Goal: Information Seeking & Learning: Learn about a topic

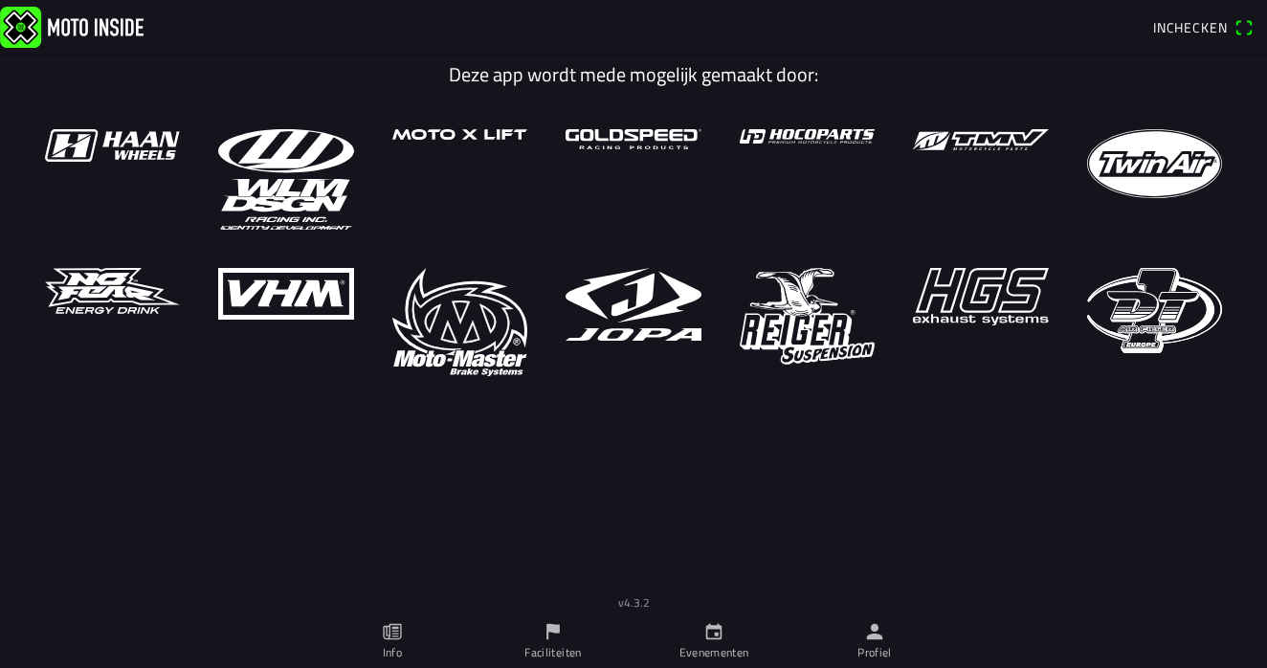
click at [886, 637] on link "Profiel" at bounding box center [874, 641] width 161 height 54
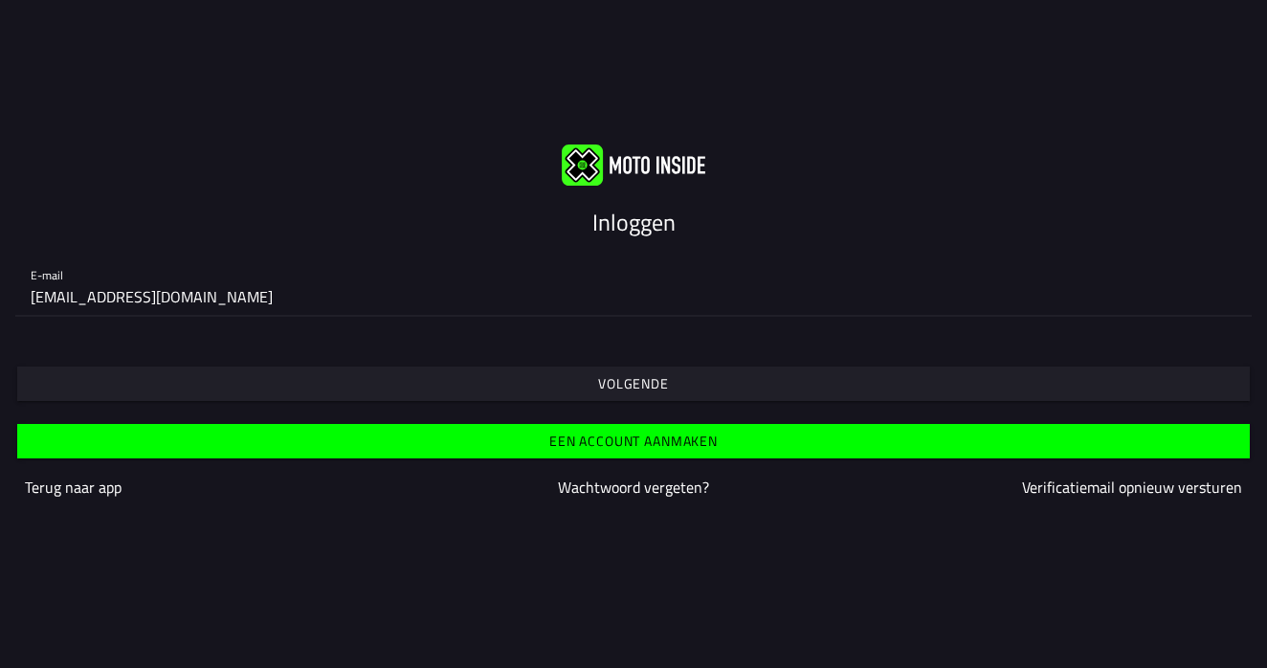
type input "[EMAIL_ADDRESS][DOMAIN_NAME]"
click at [670, 389] on span "Volgende" at bounding box center [633, 384] width 1203 height 34
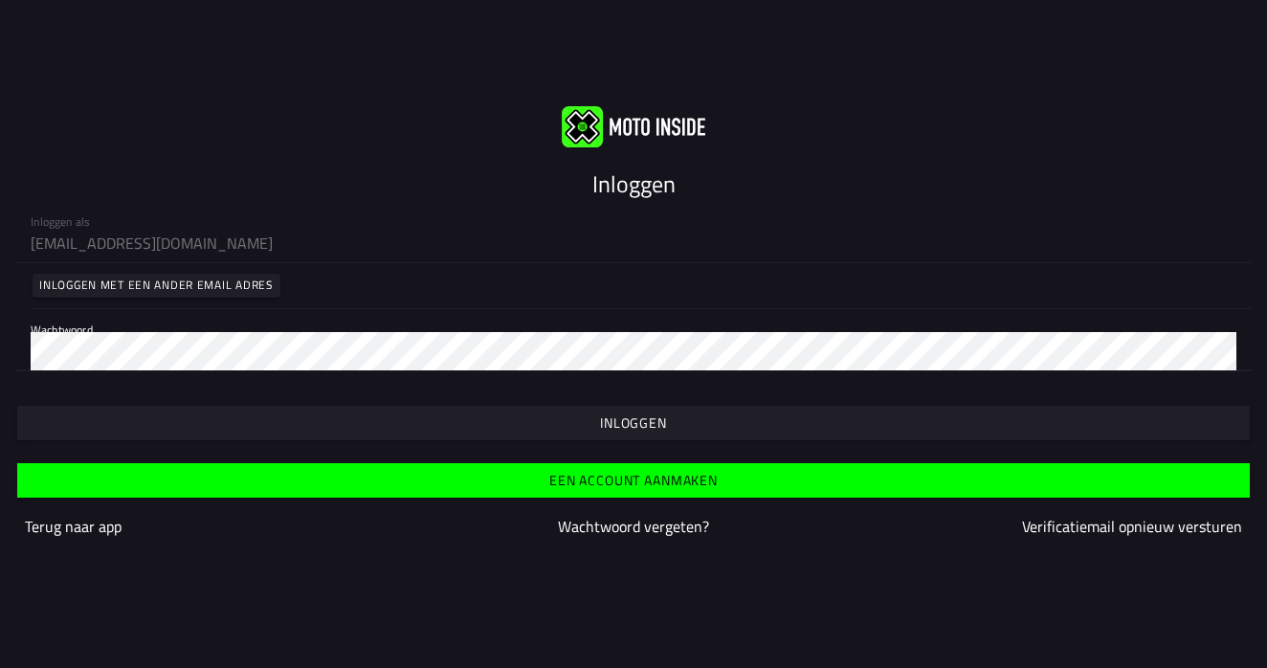
click at [0, 0] on slot "Inloggen" at bounding box center [0, 0] width 0 height 0
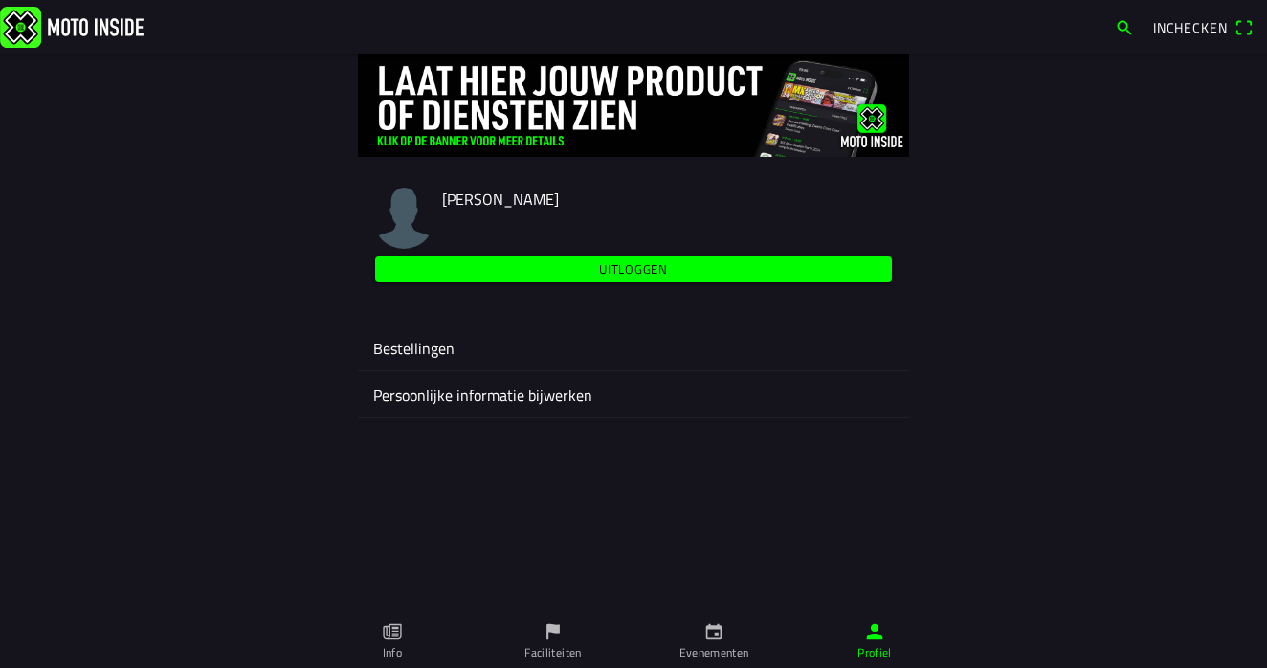
click at [115, 33] on img at bounding box center [72, 26] width 144 height 41
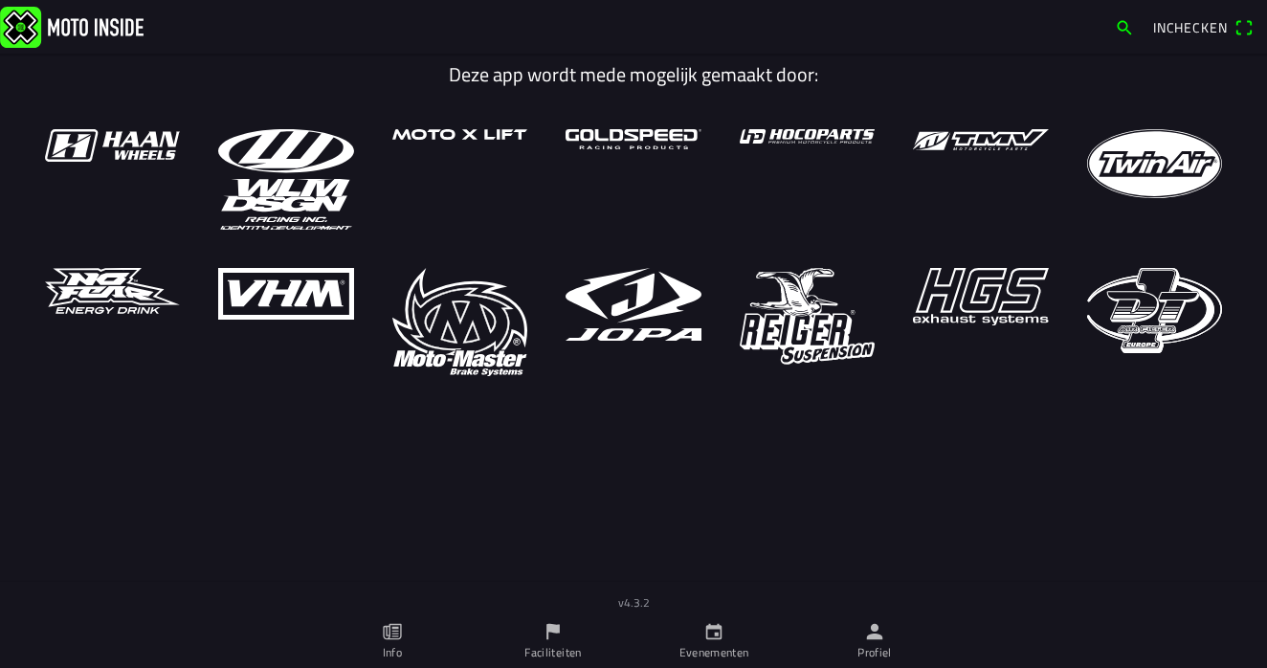
click at [729, 634] on link "Evenementen" at bounding box center [714, 641] width 161 height 54
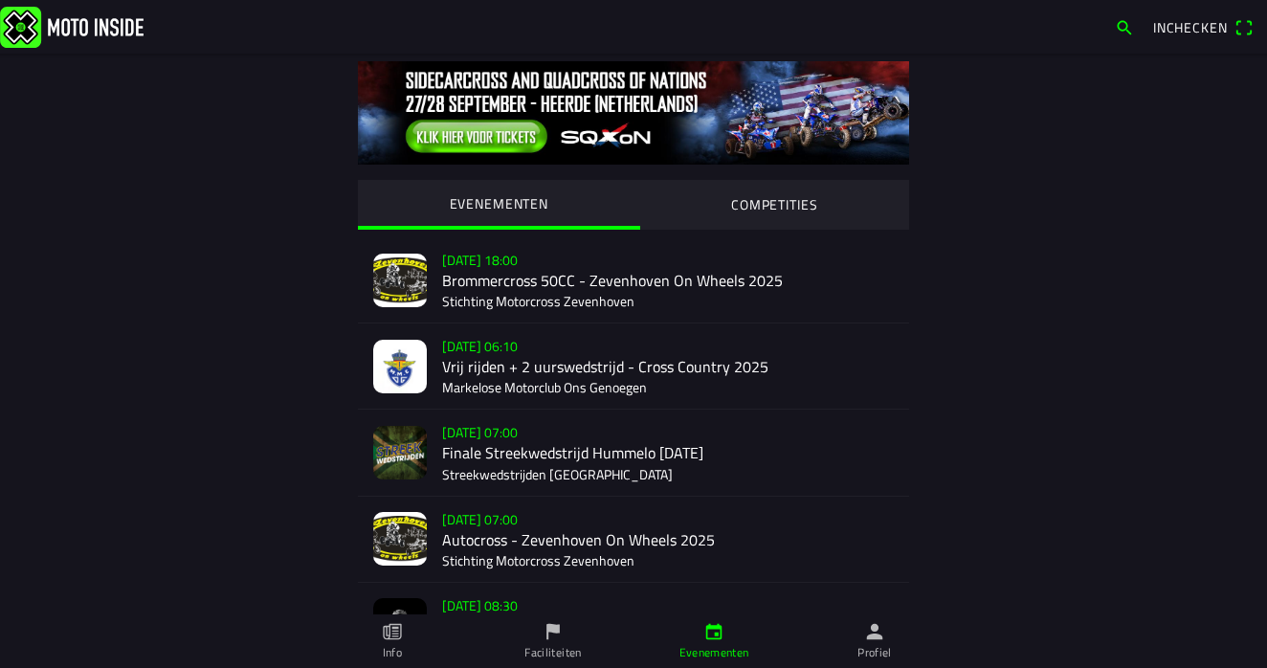
drag, startPoint x: 219, startPoint y: 167, endPoint x: 224, endPoint y: 147, distance: 19.7
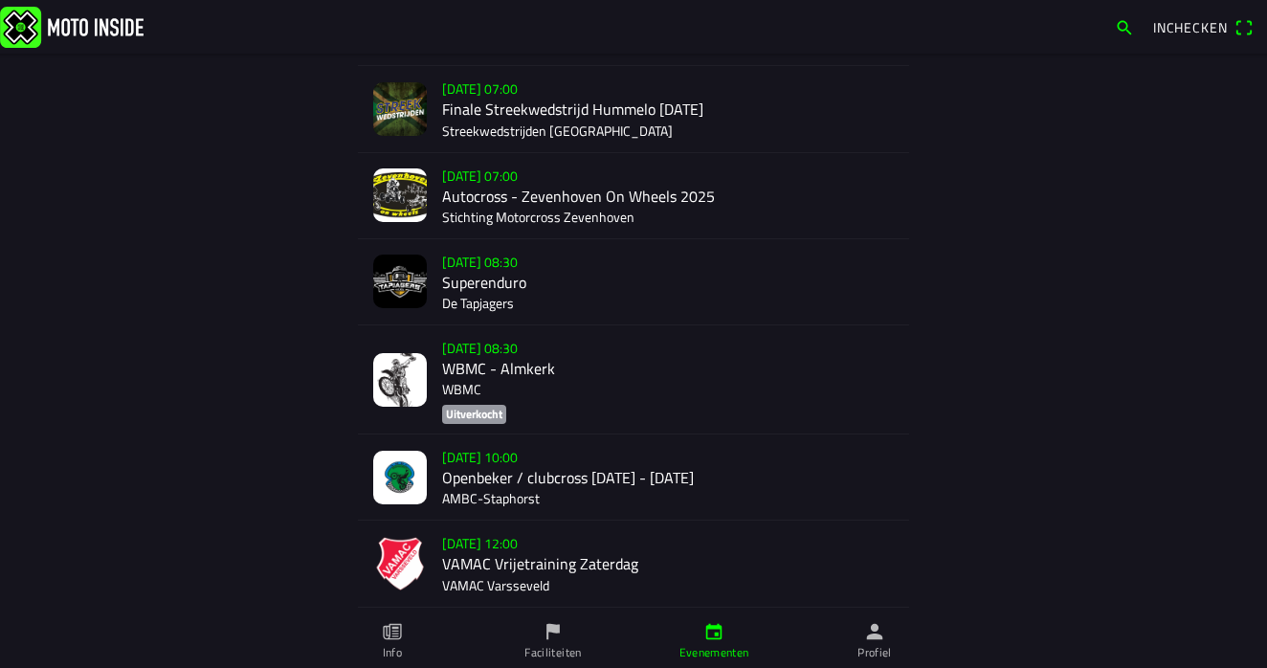
scroll to position [363, 0]
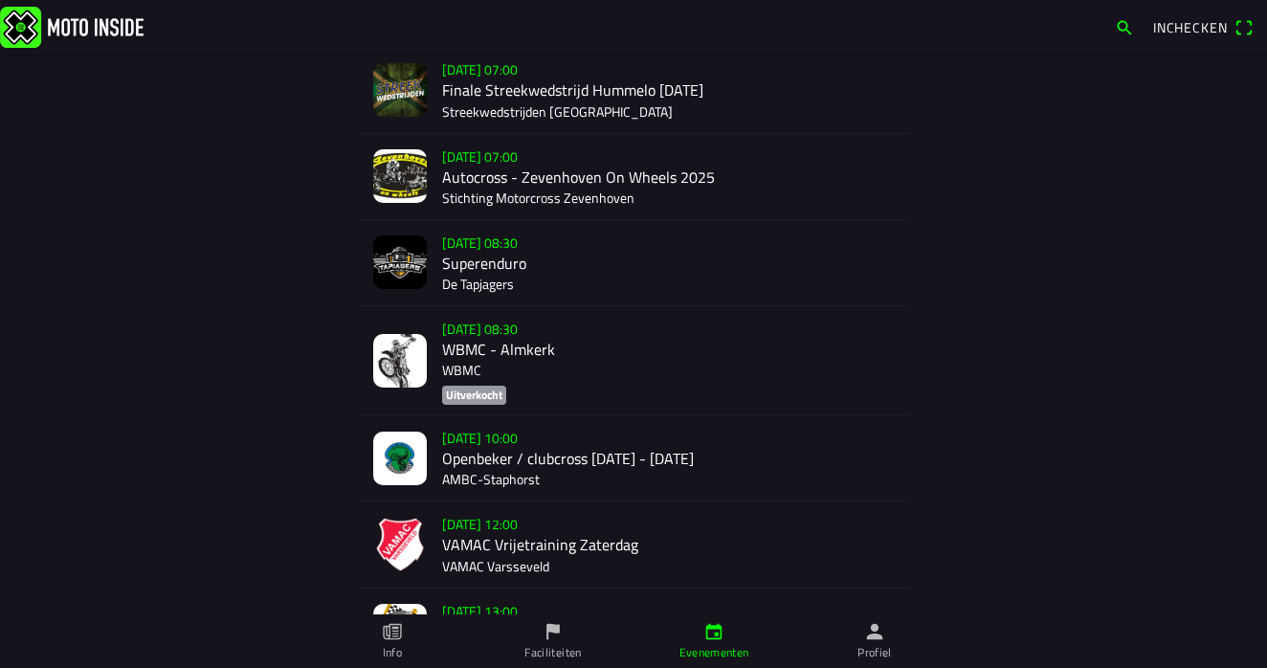
click at [599, 455] on div "[DATE] 10:00 Openbeker / clubcross [DATE] - [DATE] AMBC-[GEOGRAPHIC_DATA]" at bounding box center [668, 457] width 452 height 85
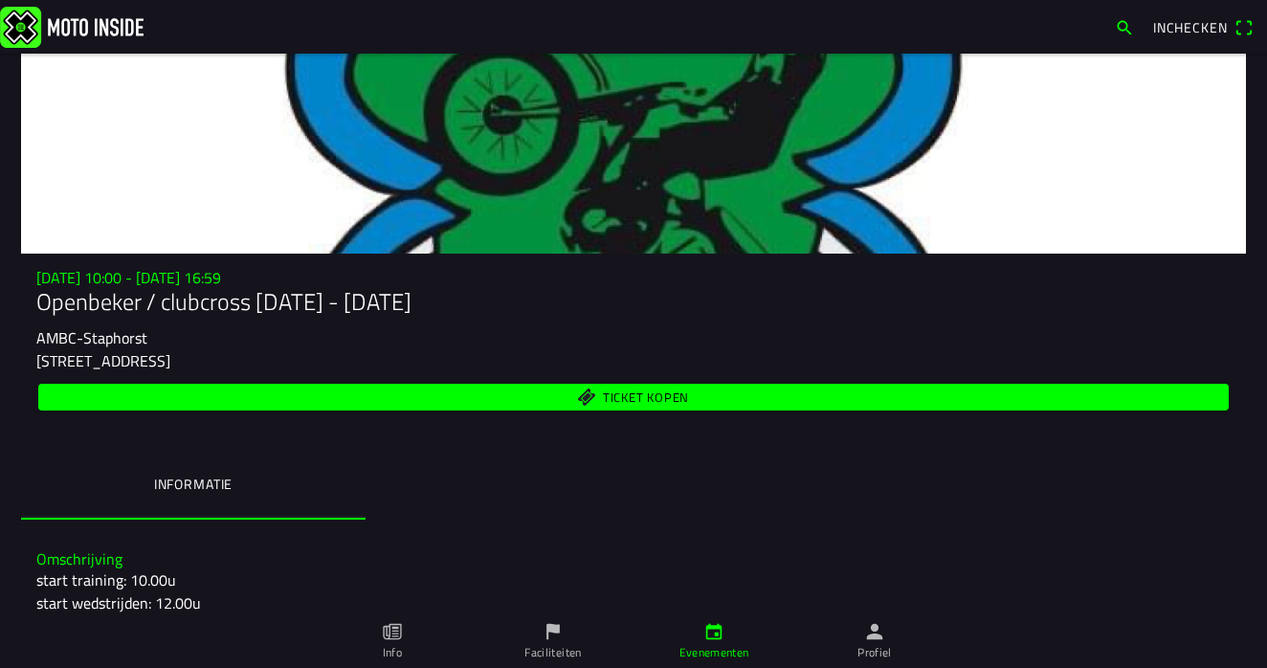
scroll to position [52, 0]
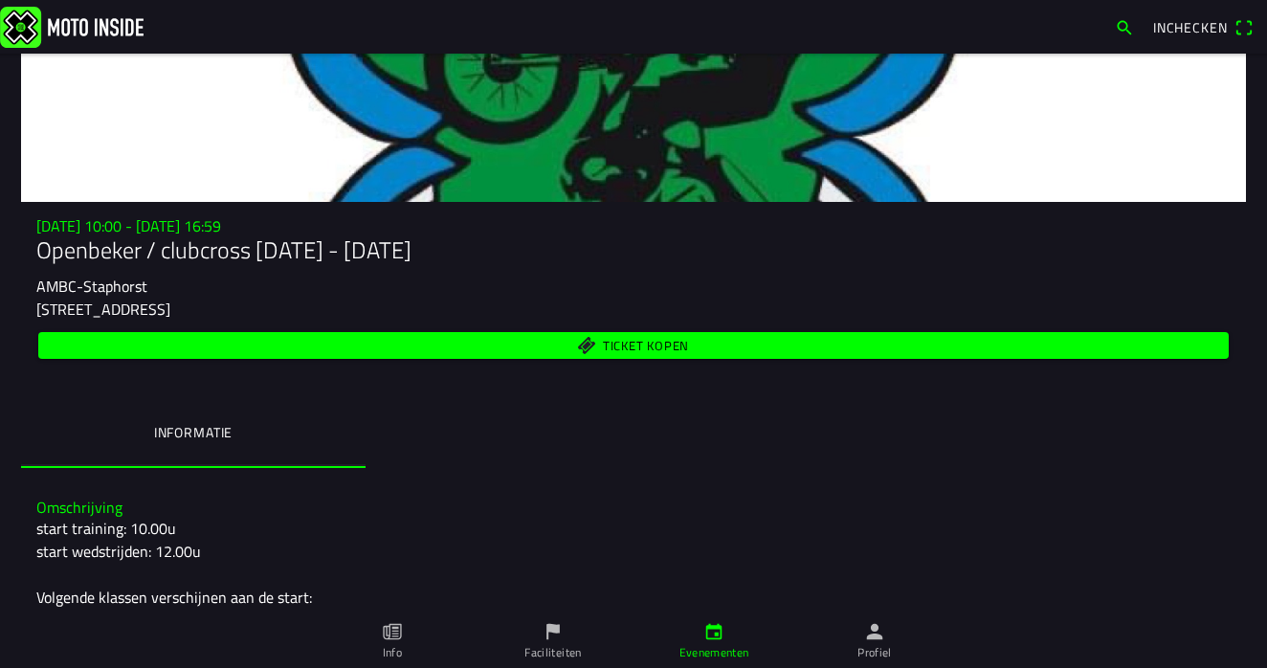
click at [0, 0] on slot "AMBC-Staphorst" at bounding box center [0, 0] width 0 height 0
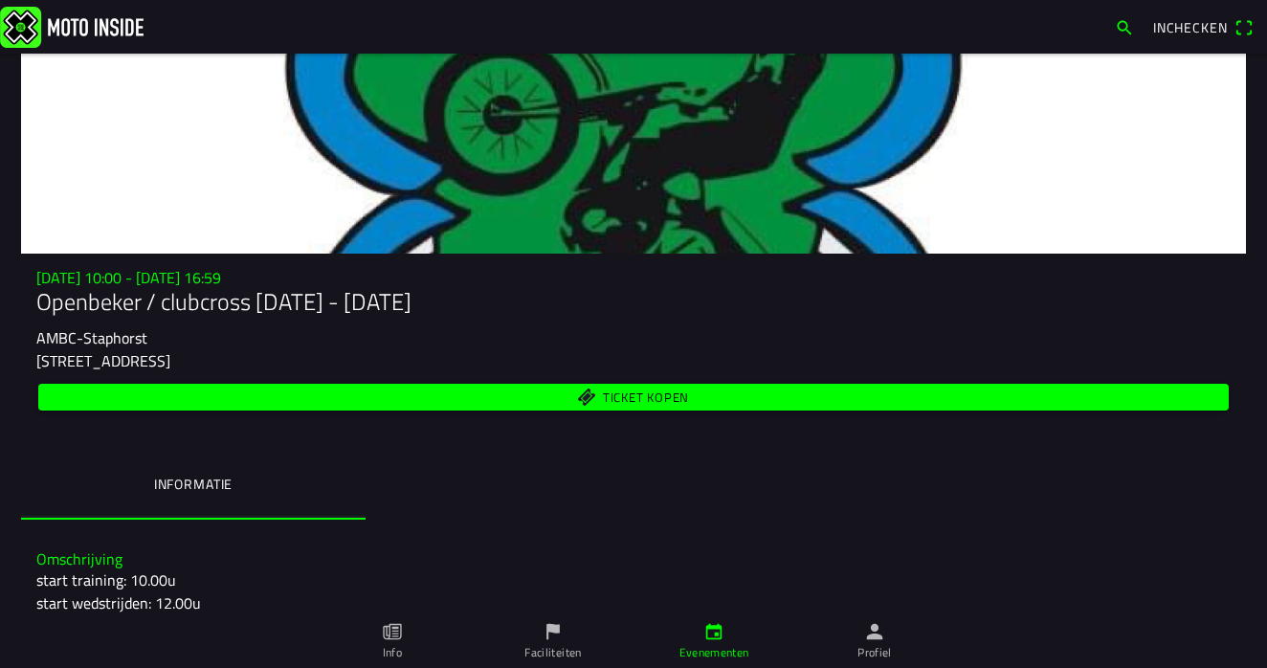
scroll to position [0, 0]
click at [40, 33] on img at bounding box center [72, 26] width 144 height 41
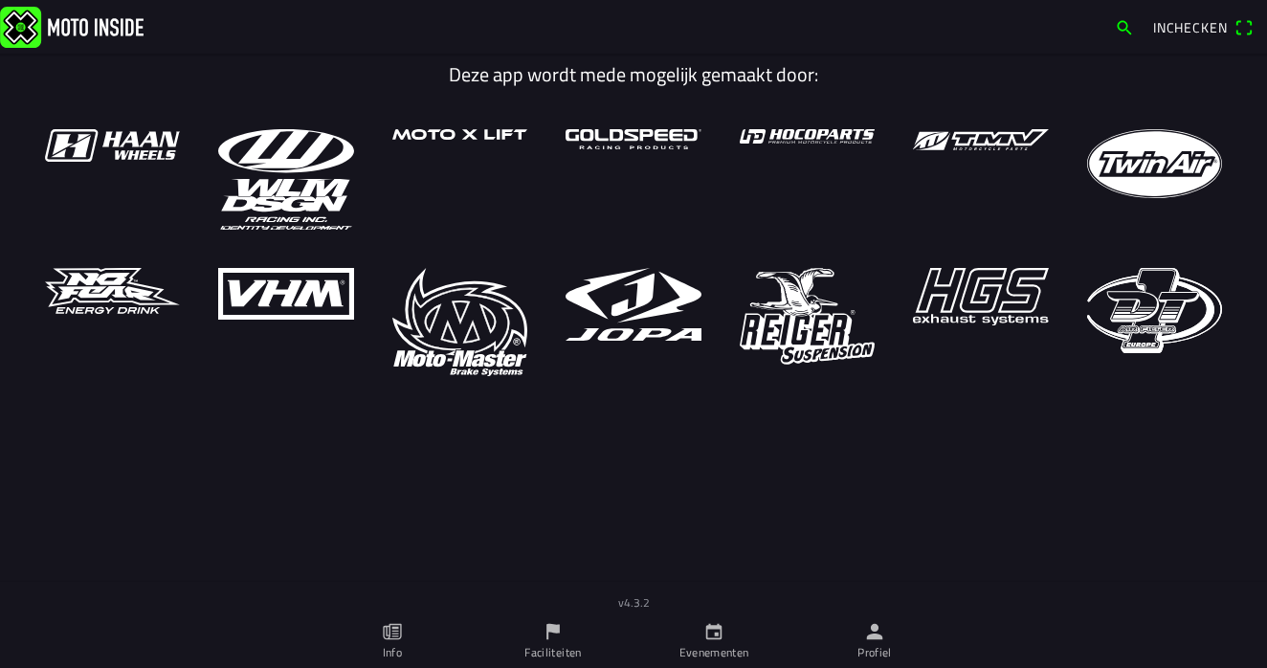
click at [578, 634] on link "Faciliteiten" at bounding box center [553, 641] width 161 height 54
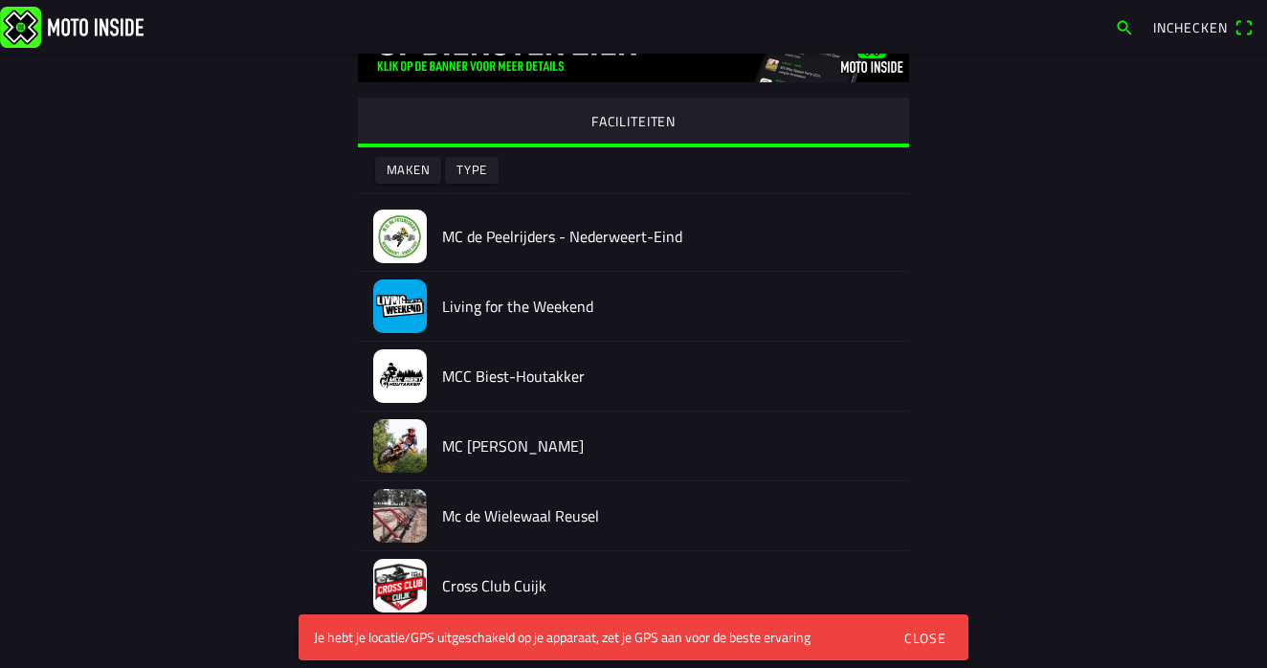
scroll to position [79, 0]
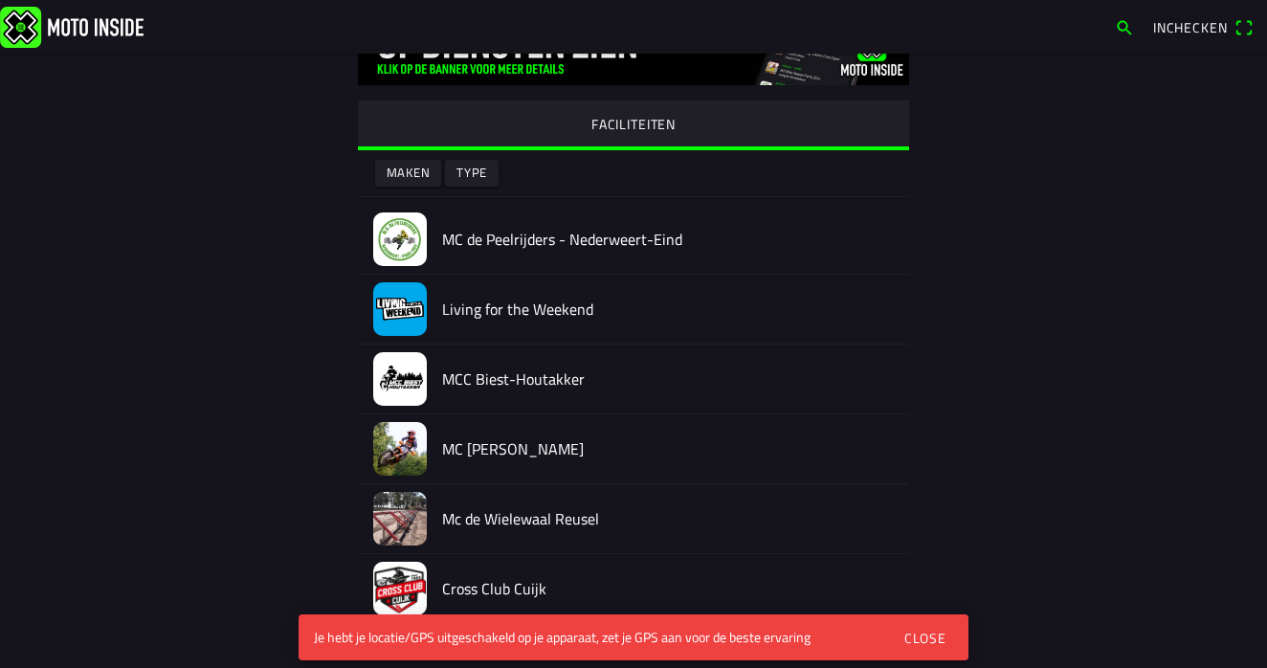
drag, startPoint x: 909, startPoint y: 634, endPoint x: 896, endPoint y: 623, distance: 17.0
click at [909, 634] on div "Close" at bounding box center [925, 638] width 42 height 20
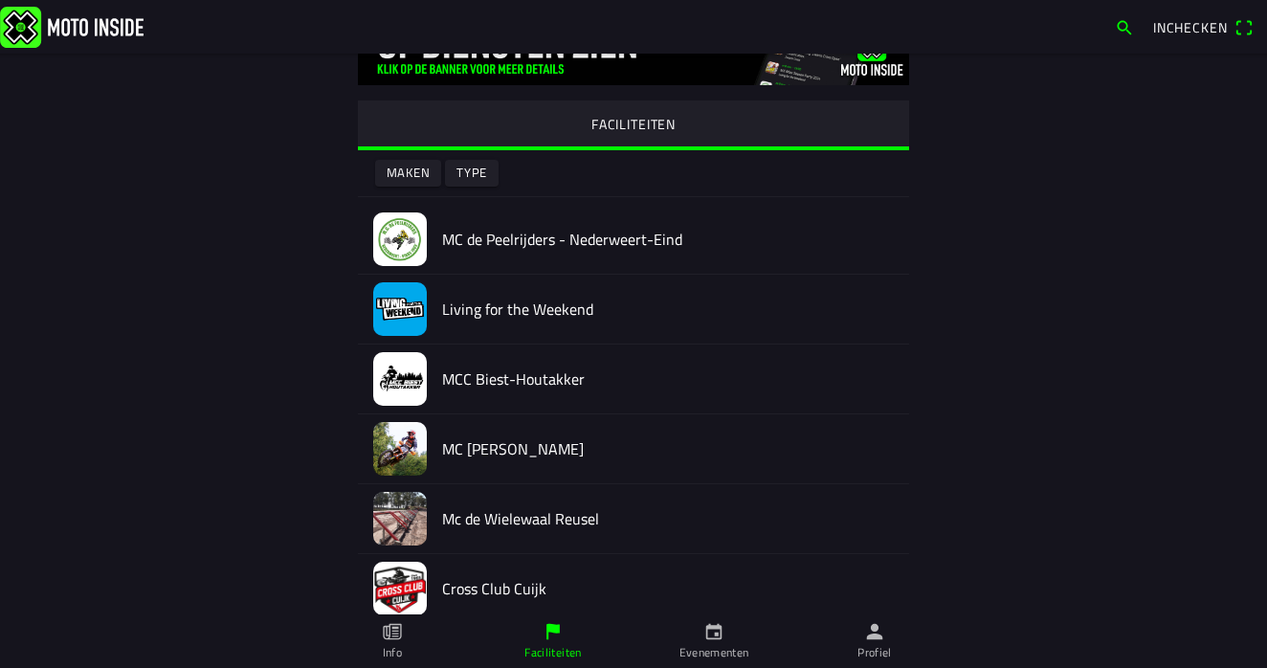
click at [444, 461] on div "MC [PERSON_NAME]" at bounding box center [668, 448] width 452 height 69
click at [0, 0] on h3 "Informatie" at bounding box center [0, 0] width 0 height 0
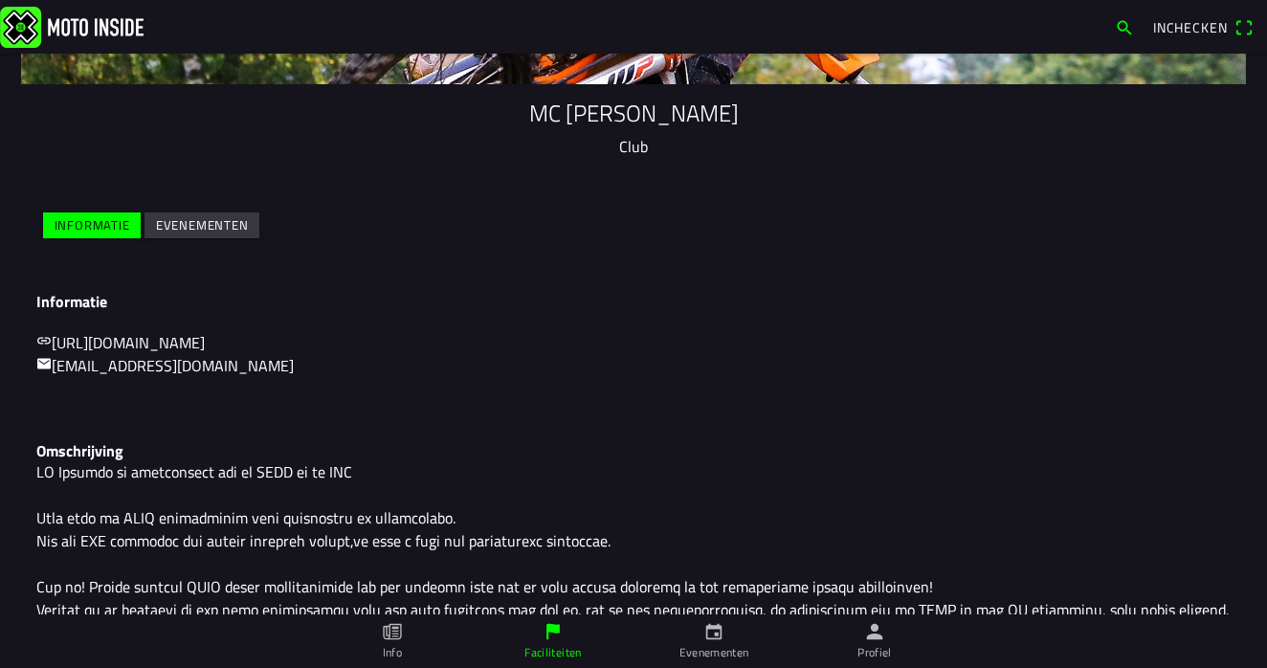
scroll to position [167, 0]
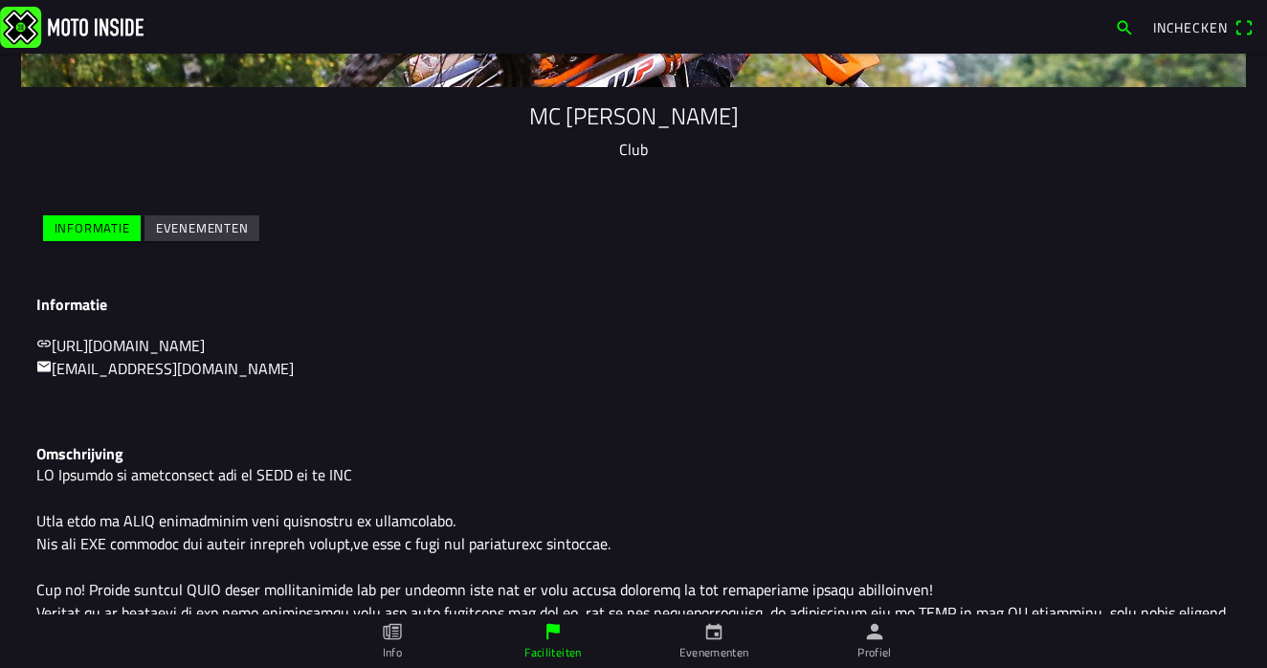
click at [0, 0] on slot "Evenementen" at bounding box center [0, 0] width 0 height 0
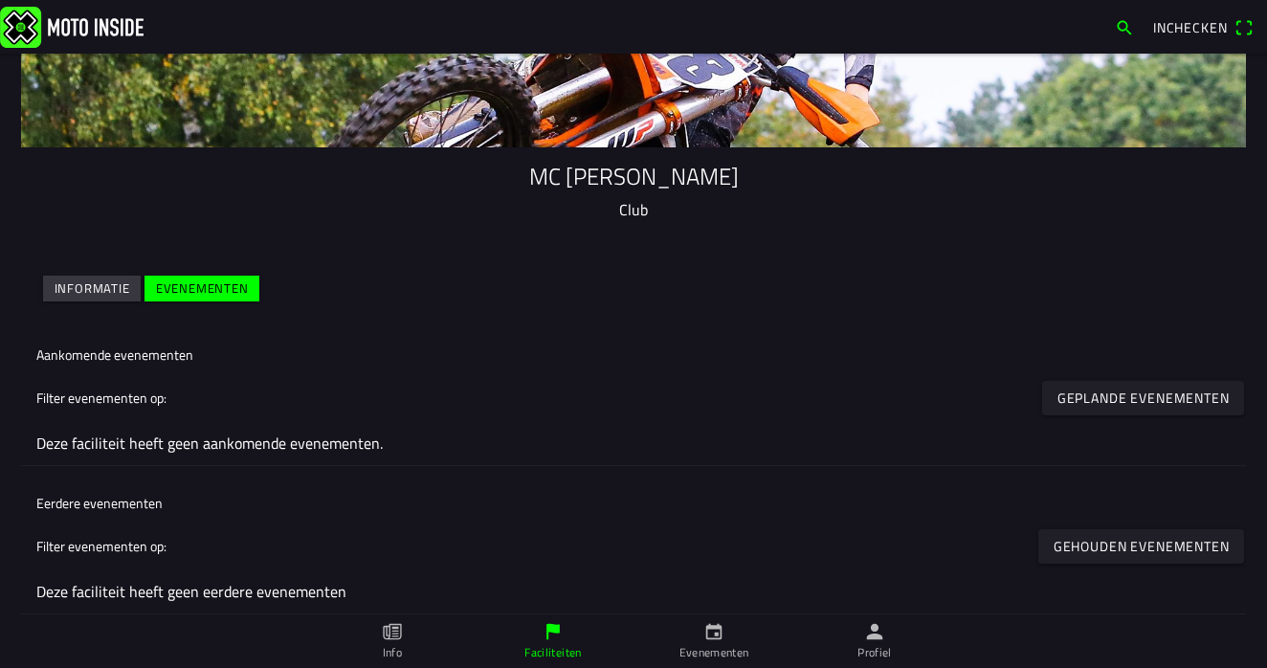
scroll to position [106, 0]
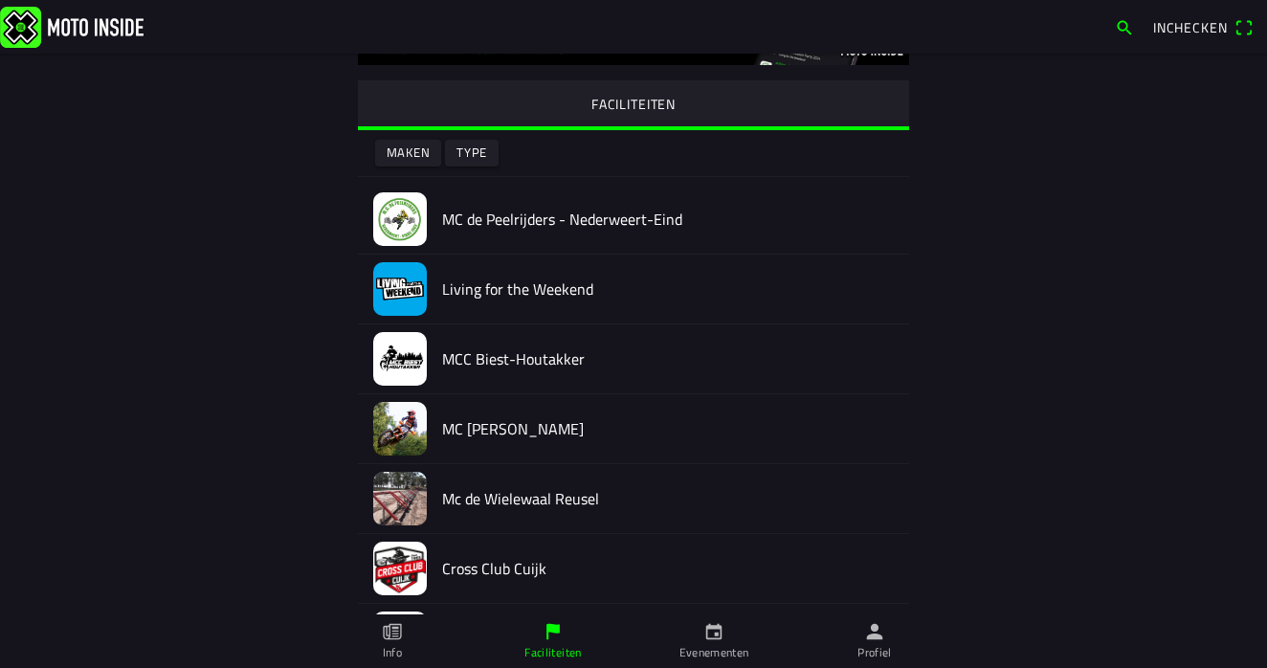
scroll to position [100, 0]
click at [533, 215] on h2 "MC de Peelrijders - Nederweert-Eind" at bounding box center [668, 219] width 452 height 18
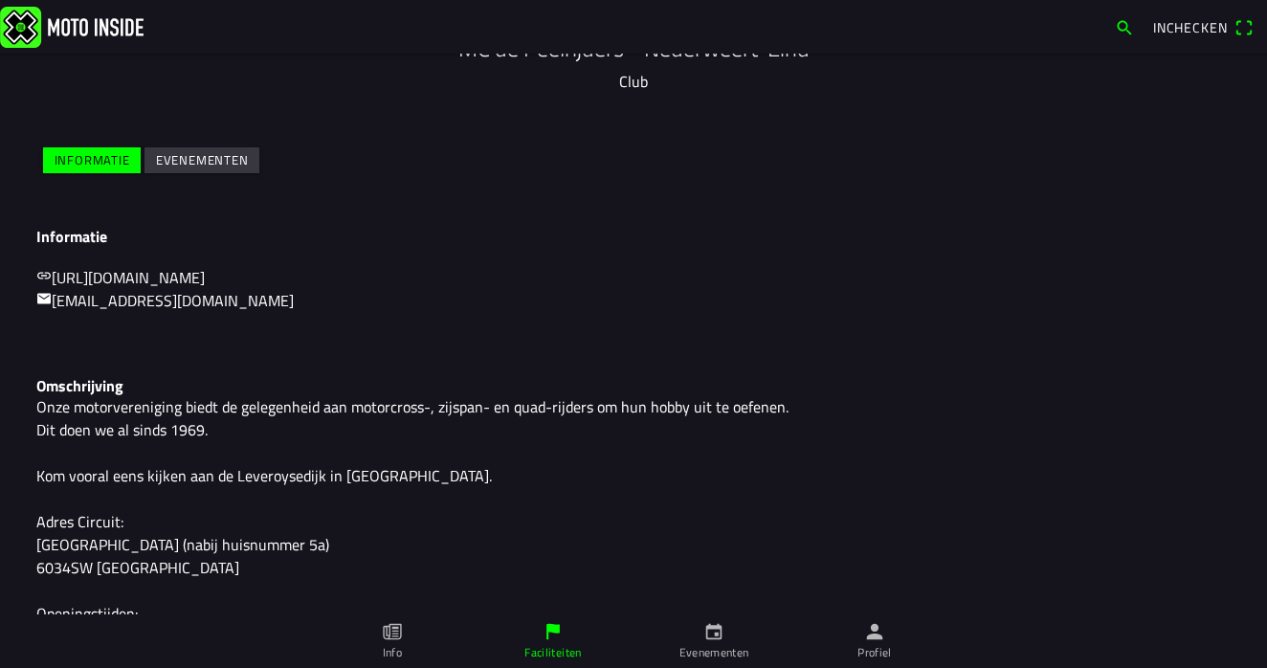
scroll to position [251, 0]
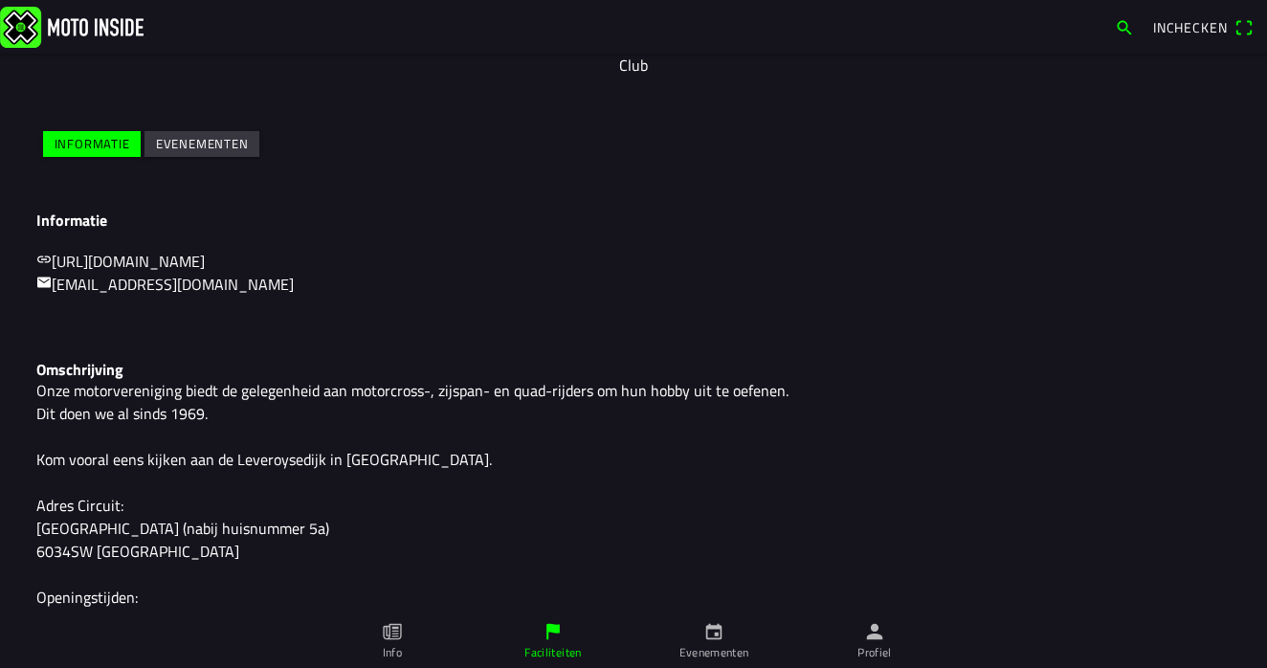
click at [0, 0] on slot "Evenementen" at bounding box center [0, 0] width 0 height 0
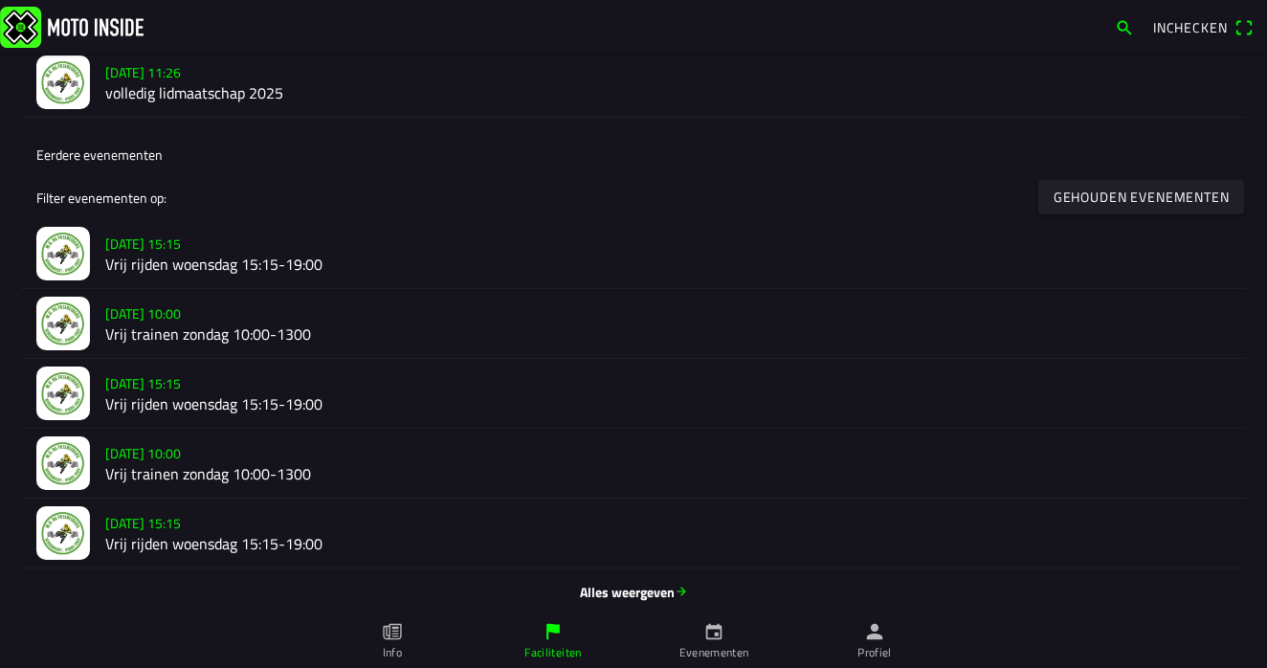
scroll to position [662, 0]
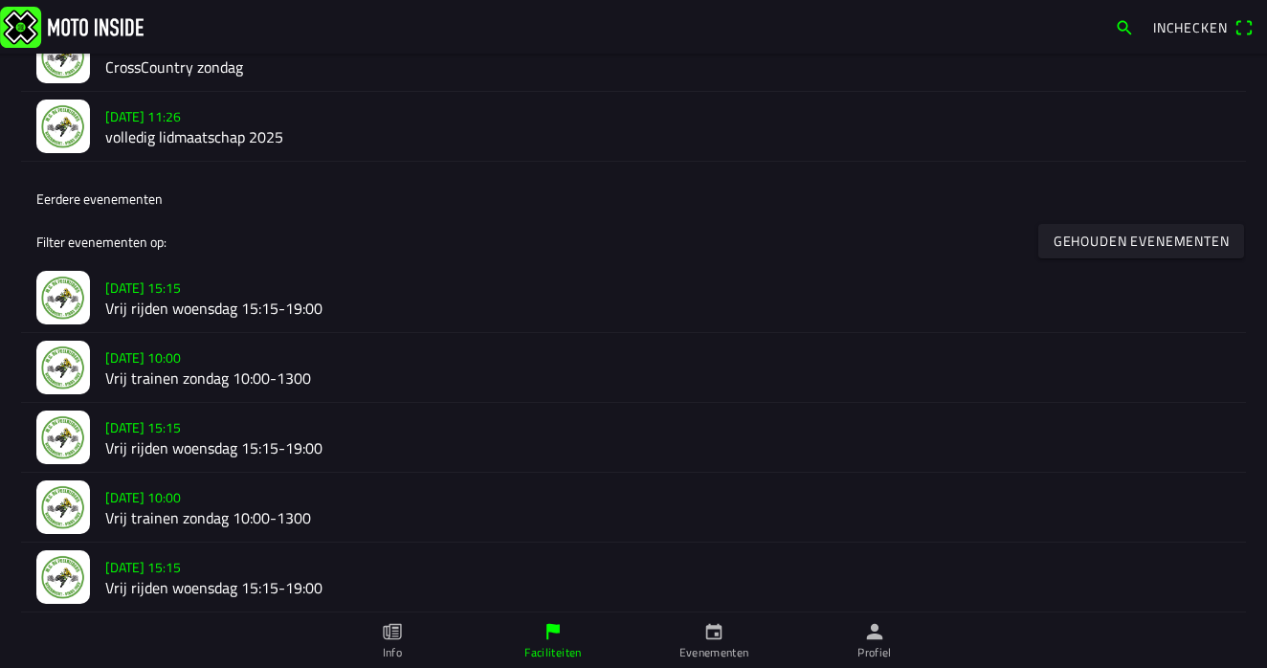
click at [87, 65] on img at bounding box center [63, 57] width 54 height 54
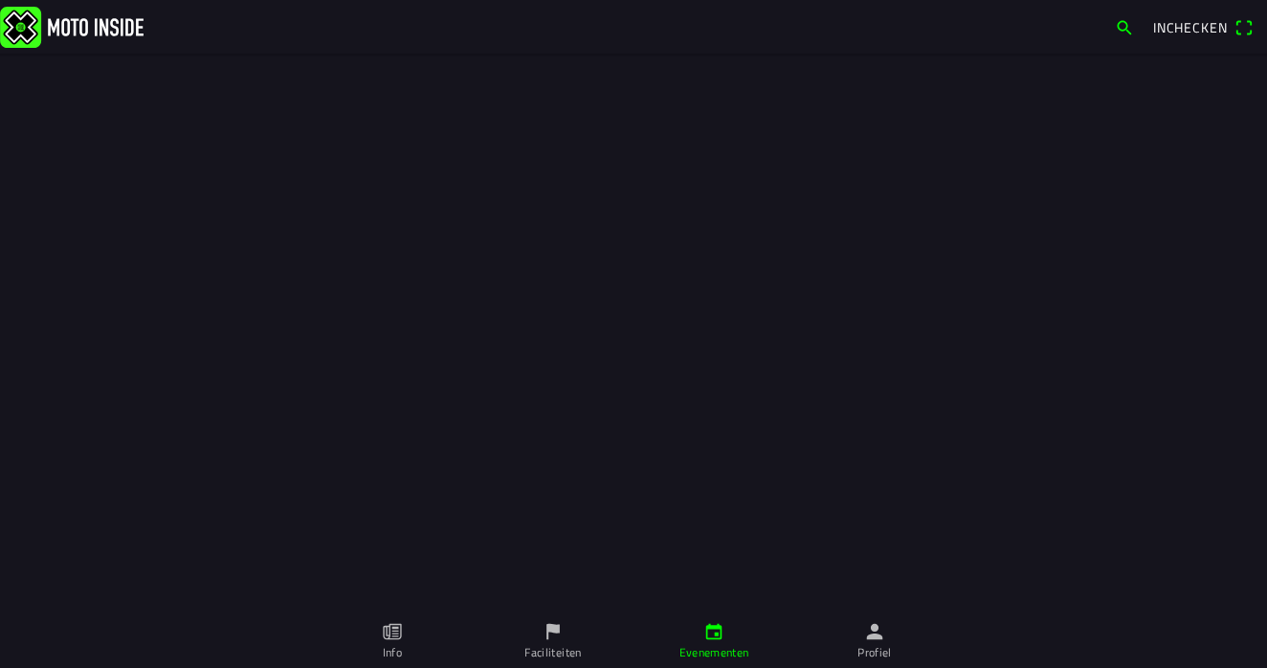
click at [204, 0] on html "Inchecken MC de Peelrijders - [GEOGRAPHIC_DATA]-Eind Club Informatie Evenemente…" at bounding box center [633, 334] width 1267 height 668
